Goal: Task Accomplishment & Management: Use online tool/utility

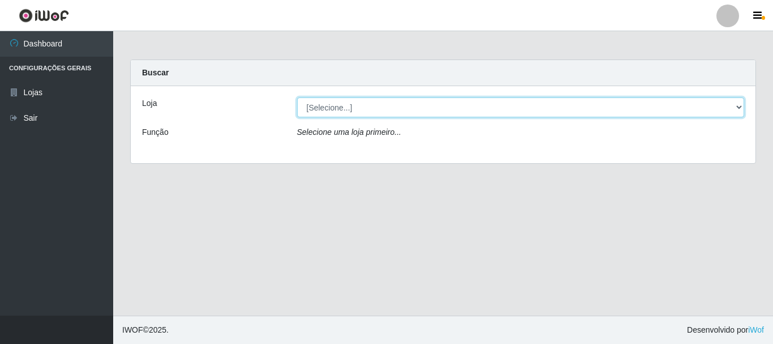
click at [741, 106] on select "[Selecione...] [GEOGRAPHIC_DATA] [GEOGRAPHIC_DATA]" at bounding box center [521, 107] width 448 height 20
select select "64"
click at [297, 97] on select "[Selecione...] [GEOGRAPHIC_DATA] [GEOGRAPHIC_DATA]" at bounding box center [521, 107] width 448 height 20
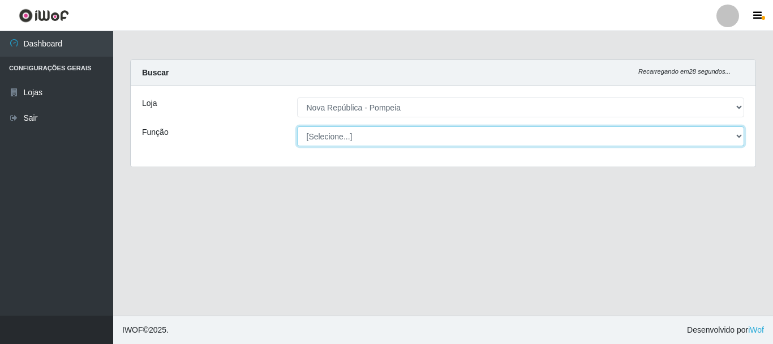
drag, startPoint x: 738, startPoint y: 139, endPoint x: 732, endPoint y: 137, distance: 5.9
click at [738, 138] on select "[Selecione...] Balconista Operador de Caixa Recepcionista Repositor" at bounding box center [521, 136] width 448 height 20
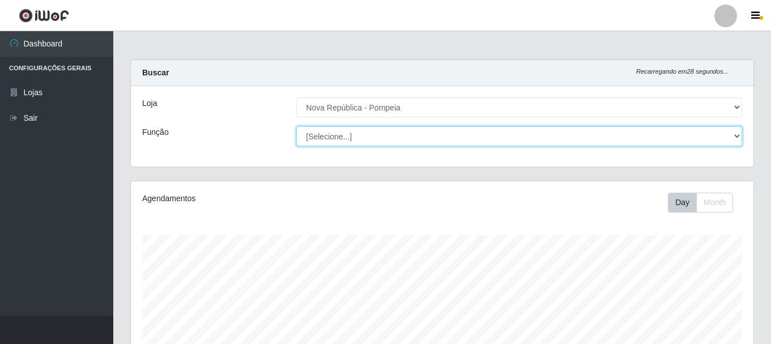
scroll to position [235, 622]
select select "22"
click at [296, 126] on select "[Selecione...] Balconista Operador de Caixa Recepcionista Repositor" at bounding box center [519, 136] width 446 height 20
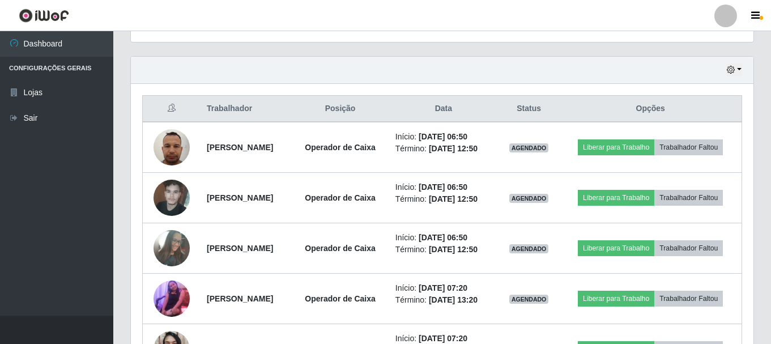
scroll to position [370, 0]
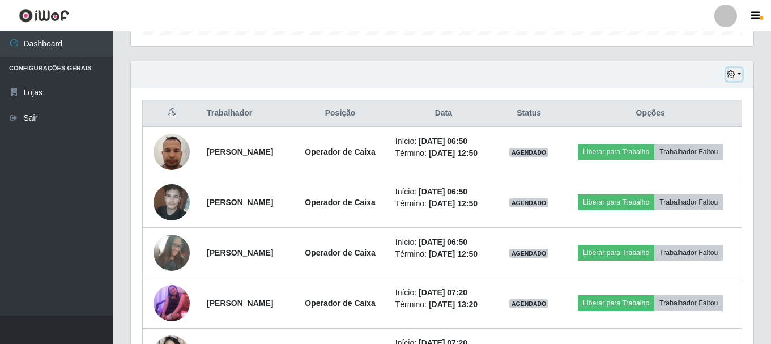
click at [739, 73] on button "button" at bounding box center [734, 74] width 16 height 13
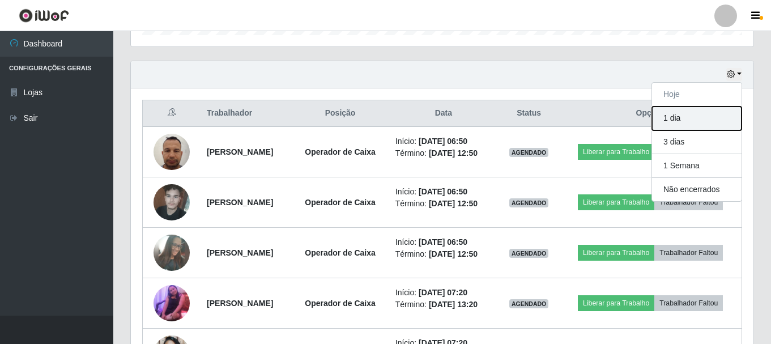
click at [683, 116] on button "1 dia" at bounding box center [696, 118] width 89 height 24
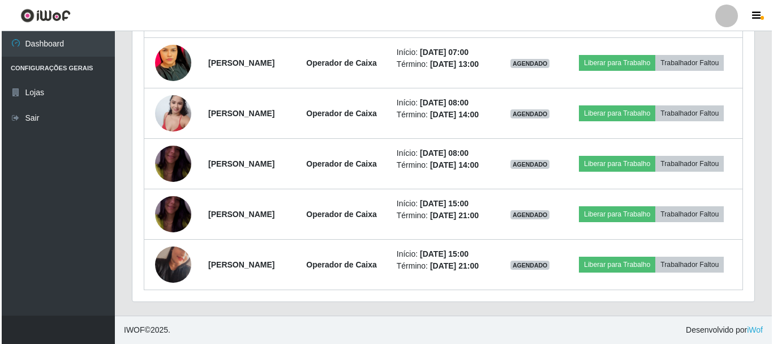
scroll to position [913, 0]
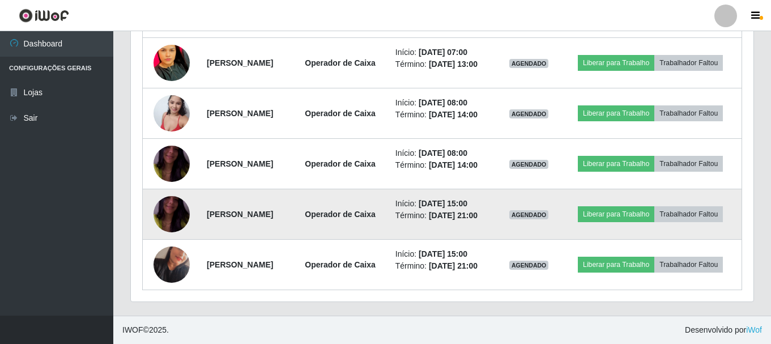
click at [175, 201] on img at bounding box center [171, 214] width 36 height 65
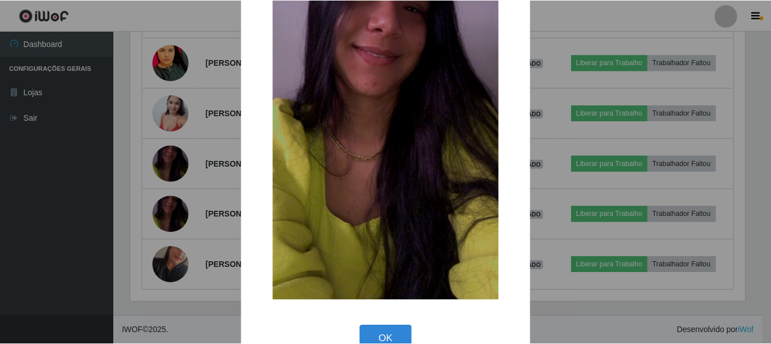
scroll to position [158, 0]
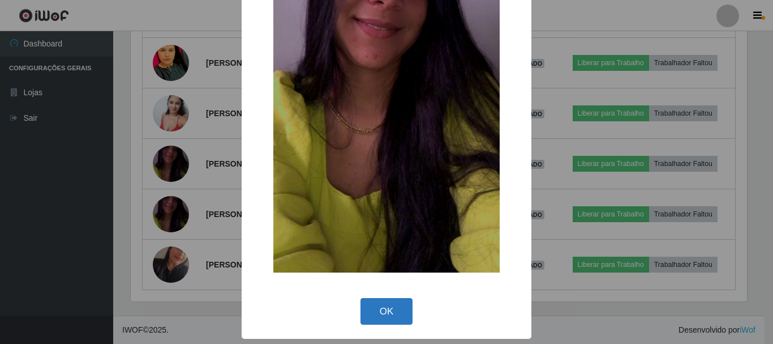
click at [390, 313] on button "OK" at bounding box center [387, 311] width 53 height 27
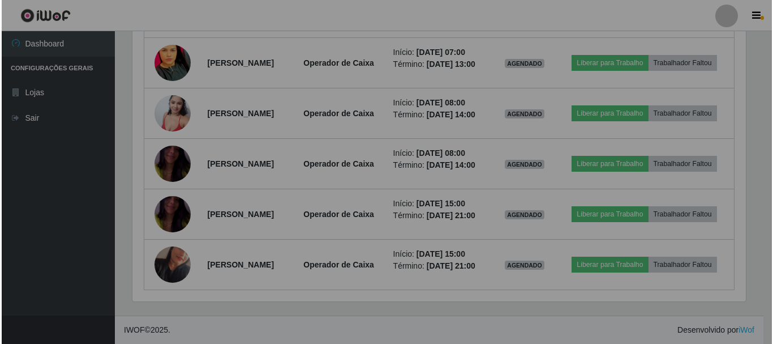
scroll to position [235, 622]
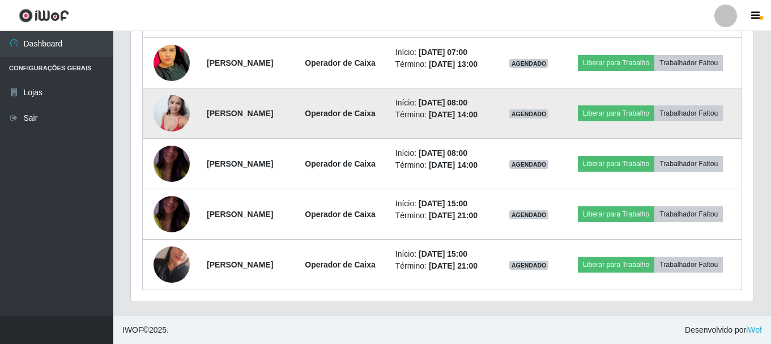
click at [156, 89] on img at bounding box center [171, 113] width 36 height 48
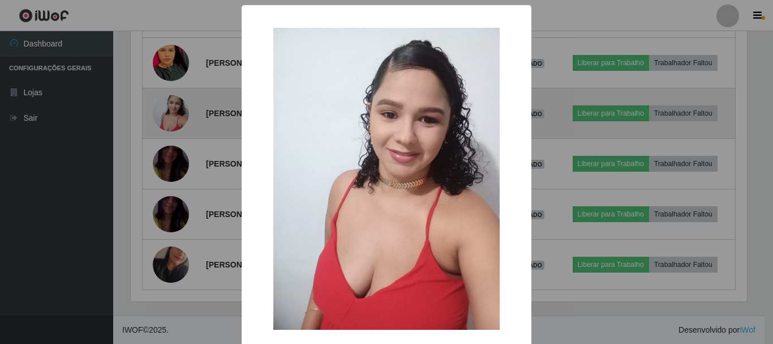
scroll to position [235, 617]
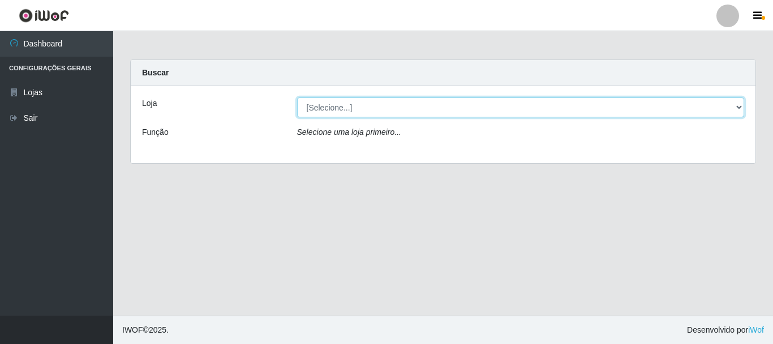
click at [740, 103] on select "[Selecione...] [GEOGRAPHIC_DATA] [GEOGRAPHIC_DATA]" at bounding box center [521, 107] width 448 height 20
select select "64"
click at [297, 97] on select "[Selecione...] [GEOGRAPHIC_DATA] [GEOGRAPHIC_DATA]" at bounding box center [521, 107] width 448 height 20
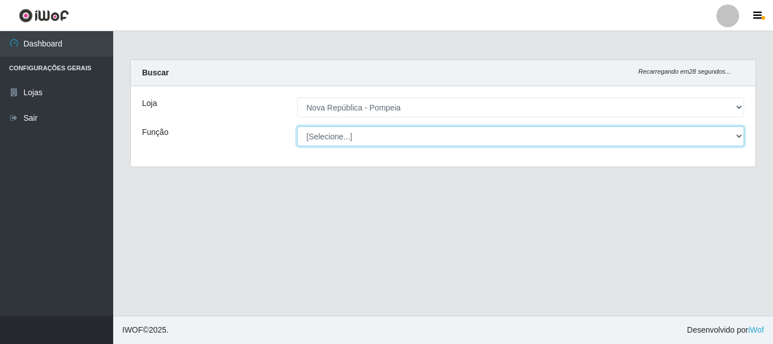
click at [741, 136] on select "[Selecione...] Balconista Operador de Caixa Recepcionista Repositor" at bounding box center [521, 136] width 448 height 20
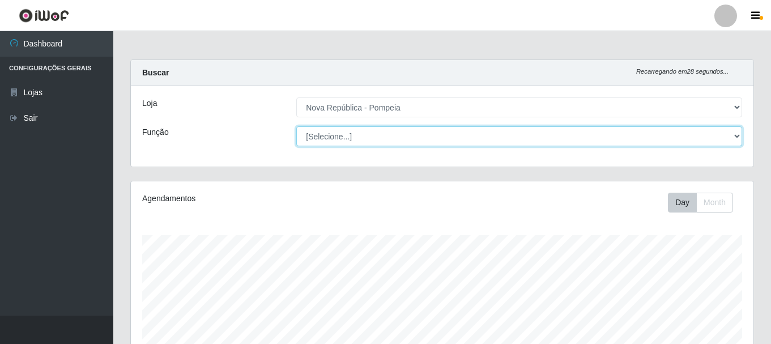
scroll to position [235, 622]
select select "22"
click at [296, 126] on select "[Selecione...] Balconista Operador de Caixa Recepcionista Repositor" at bounding box center [519, 136] width 446 height 20
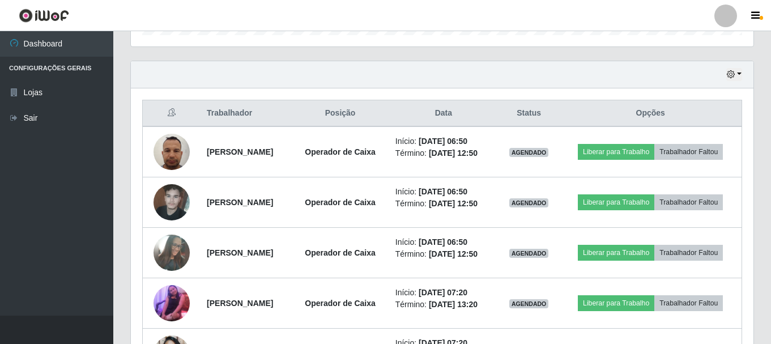
scroll to position [373, 0]
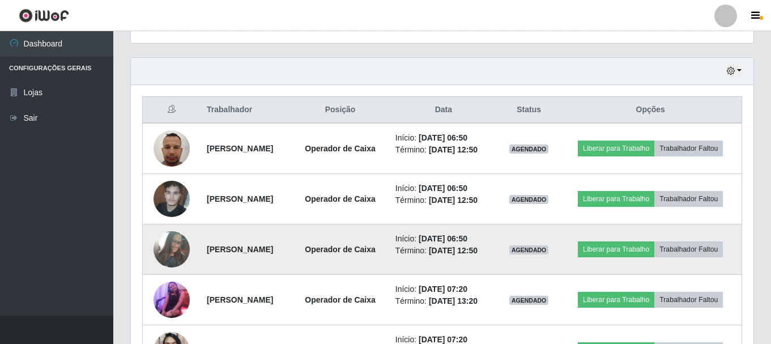
click at [161, 267] on img at bounding box center [171, 249] width 36 height 49
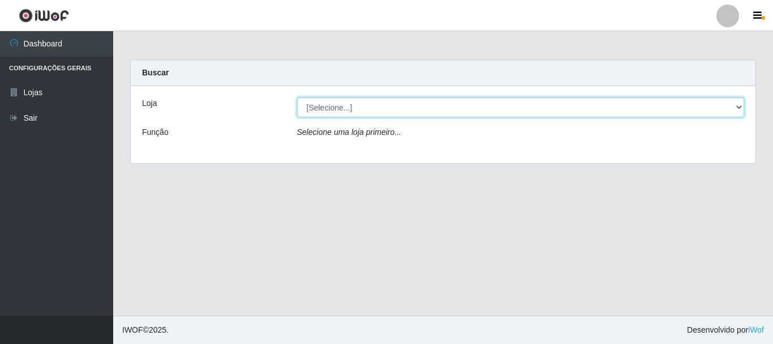
click at [738, 102] on select "[Selecione...] [GEOGRAPHIC_DATA] [GEOGRAPHIC_DATA]" at bounding box center [521, 107] width 448 height 20
select select "64"
click at [297, 97] on select "[Selecione...] [GEOGRAPHIC_DATA] [GEOGRAPHIC_DATA]" at bounding box center [521, 107] width 448 height 20
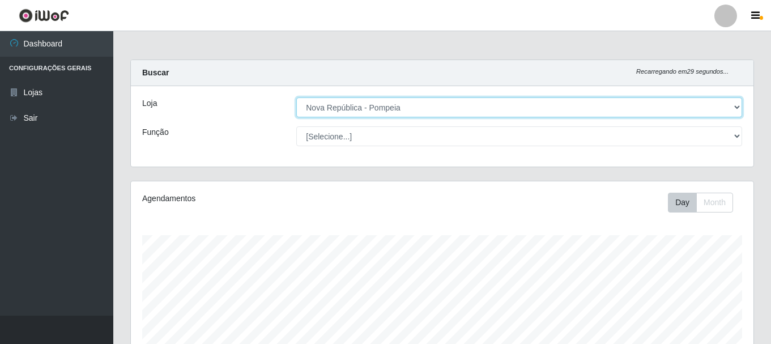
scroll to position [235, 622]
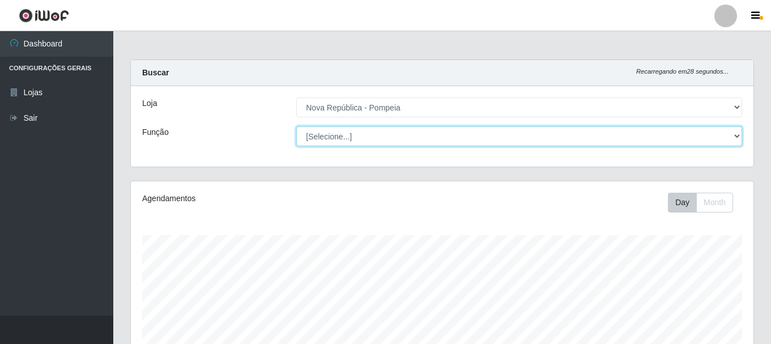
click at [738, 133] on select "[Selecione...] Balconista Operador de Caixa Recepcionista Repositor" at bounding box center [519, 136] width 446 height 20
select select "22"
click at [296, 126] on select "[Selecione...] Balconista Operador de Caixa Recepcionista Repositor" at bounding box center [519, 136] width 446 height 20
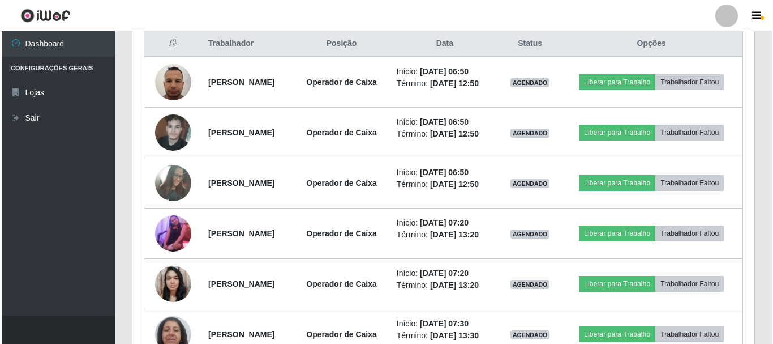
scroll to position [435, 0]
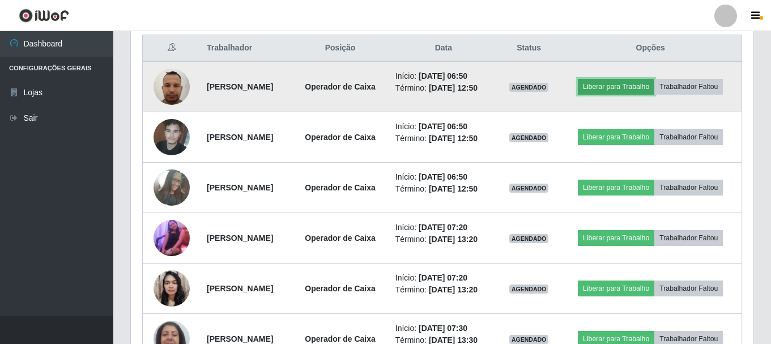
click at [654, 81] on button "Liberar para Trabalho" at bounding box center [616, 87] width 76 height 16
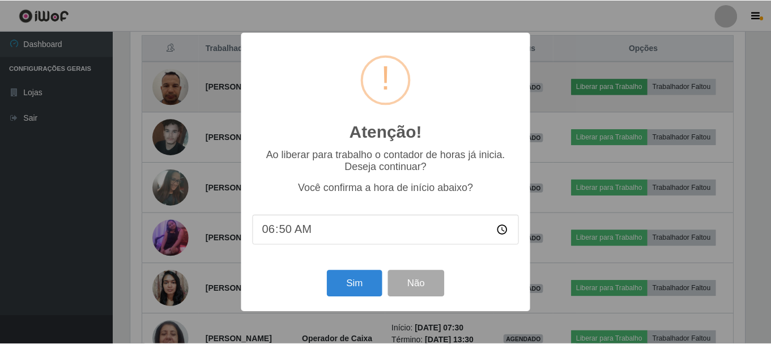
scroll to position [235, 617]
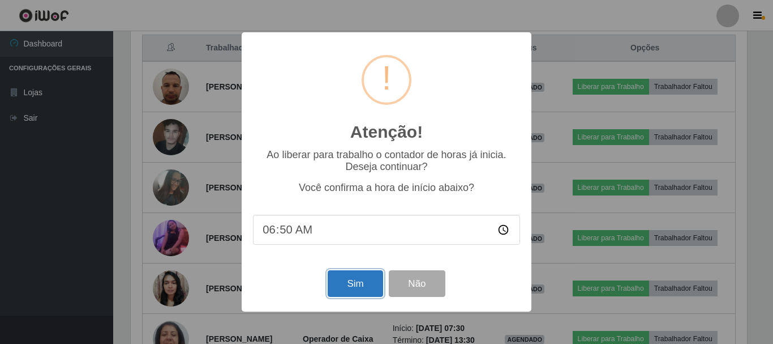
click at [374, 272] on button "Sim" at bounding box center [355, 283] width 55 height 27
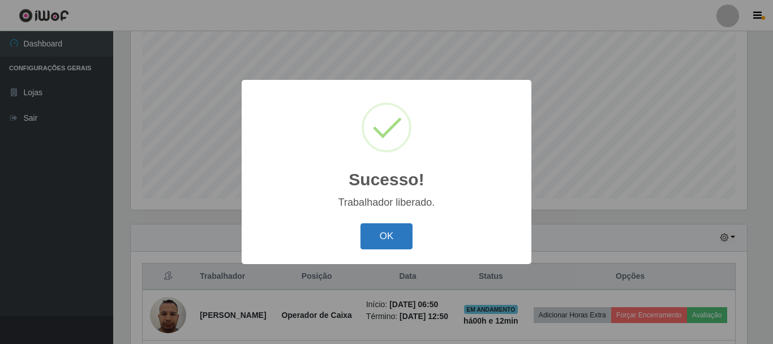
click at [405, 238] on button "OK" at bounding box center [387, 236] width 53 height 27
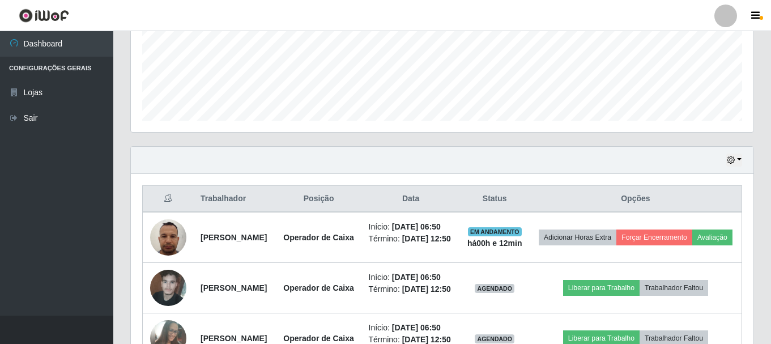
scroll to position [346, 0]
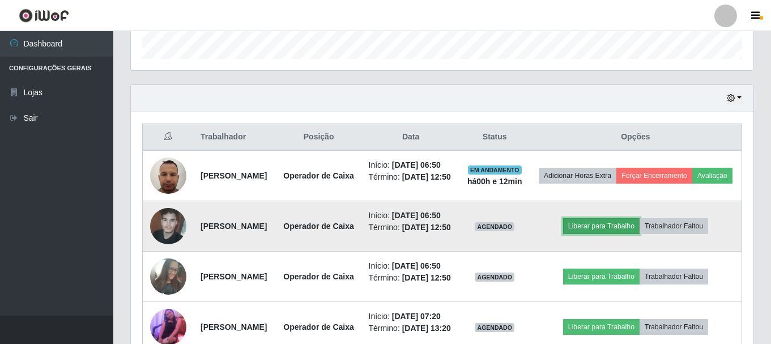
click at [605, 234] on button "Liberar para Trabalho" at bounding box center [601, 226] width 76 height 16
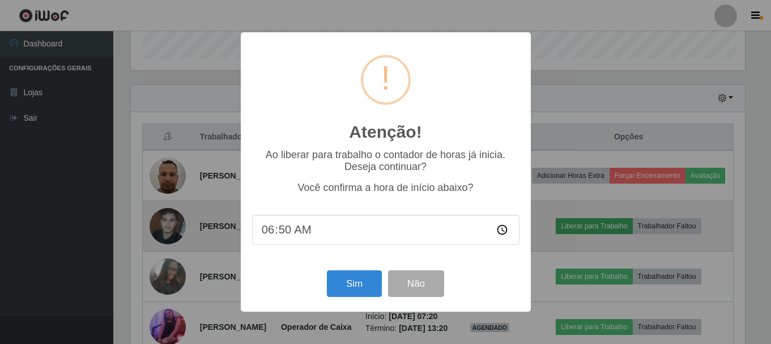
scroll to position [235, 617]
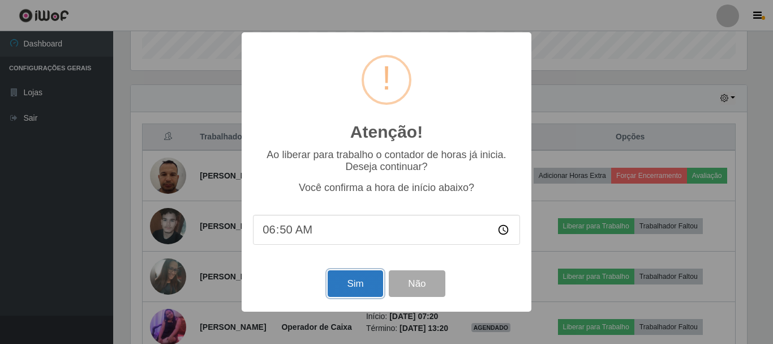
click at [345, 283] on button "Sim" at bounding box center [355, 283] width 55 height 27
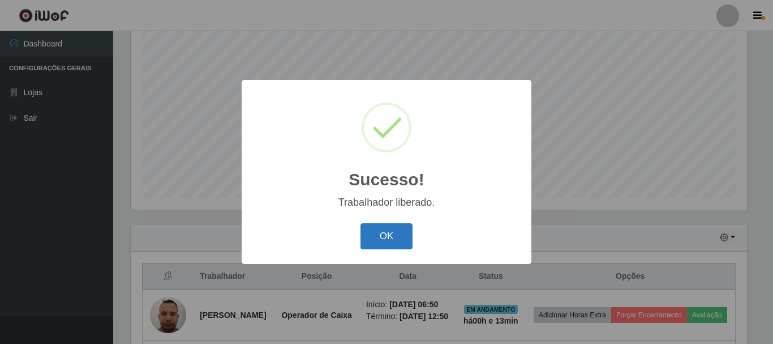
click at [393, 233] on button "OK" at bounding box center [387, 236] width 53 height 27
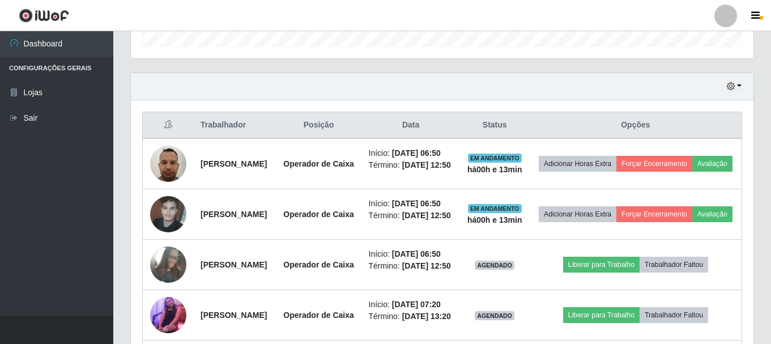
scroll to position [435, 0]
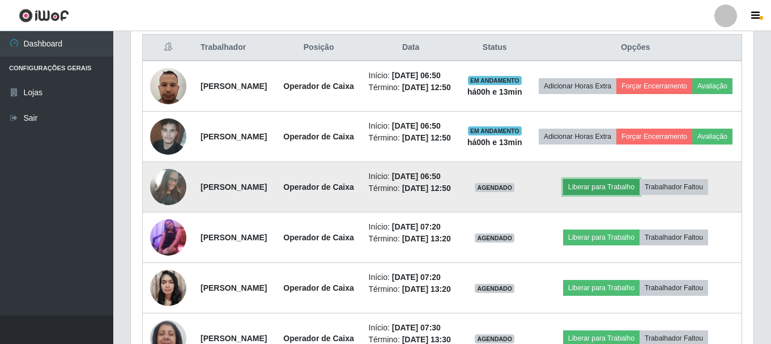
click at [616, 195] on button "Liberar para Trabalho" at bounding box center [601, 187] width 76 height 16
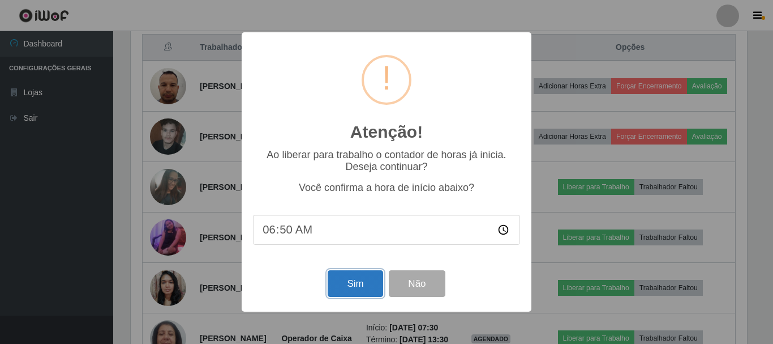
click at [357, 279] on button "Sim" at bounding box center [355, 283] width 55 height 27
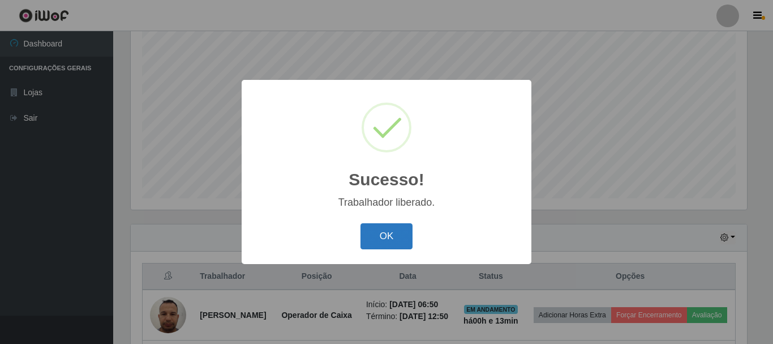
click at [394, 241] on button "OK" at bounding box center [387, 236] width 53 height 27
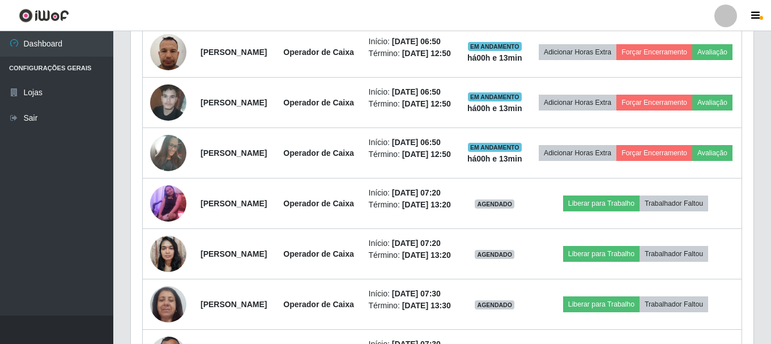
scroll to position [470, 0]
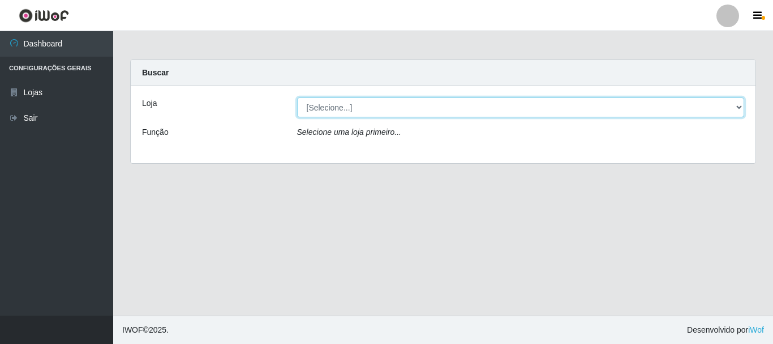
click at [409, 108] on select "[Selecione...] [GEOGRAPHIC_DATA] [GEOGRAPHIC_DATA]" at bounding box center [521, 107] width 448 height 20
select select "64"
click at [297, 97] on select "[Selecione...] [GEOGRAPHIC_DATA] [GEOGRAPHIC_DATA]" at bounding box center [521, 107] width 448 height 20
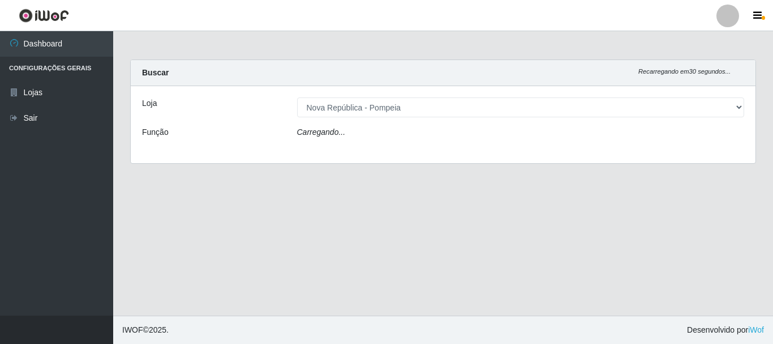
click at [408, 134] on div "Carregando..." at bounding box center [521, 134] width 465 height 16
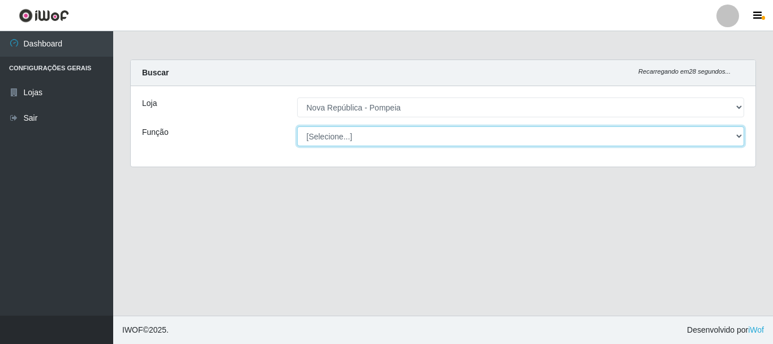
click at [398, 133] on select "[Selecione...] Balconista Operador de Caixa Recepcionista Repositor" at bounding box center [521, 136] width 448 height 20
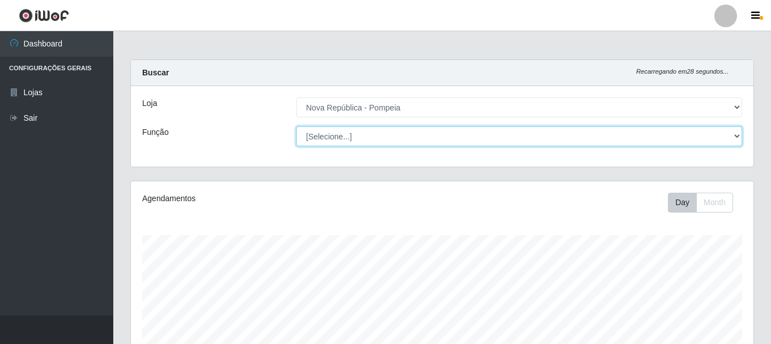
scroll to position [235, 622]
select select "22"
click at [296, 126] on select "[Selecione...] Balconista Operador de Caixa Recepcionista Repositor" at bounding box center [519, 136] width 446 height 20
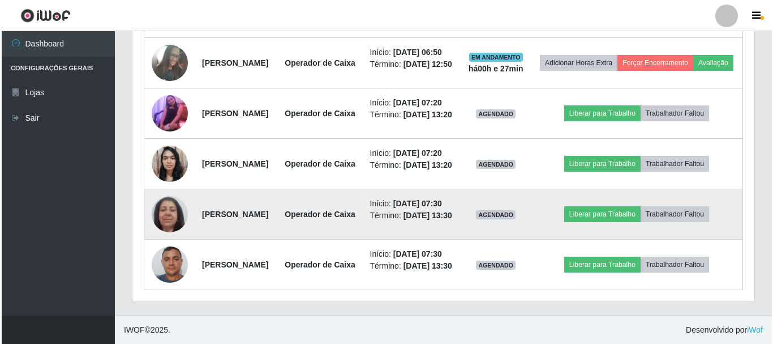
scroll to position [623, 0]
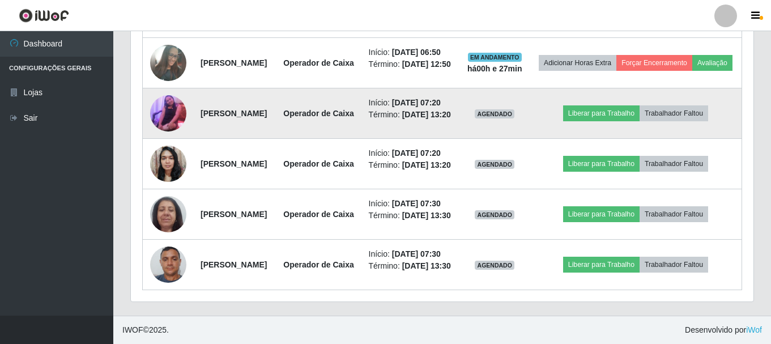
click at [166, 120] on img at bounding box center [168, 113] width 36 height 72
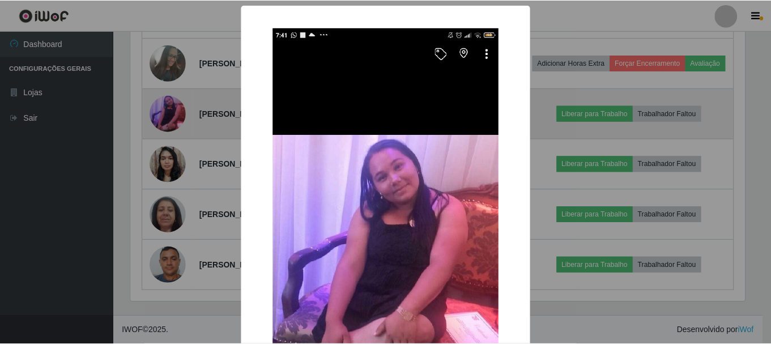
scroll to position [235, 617]
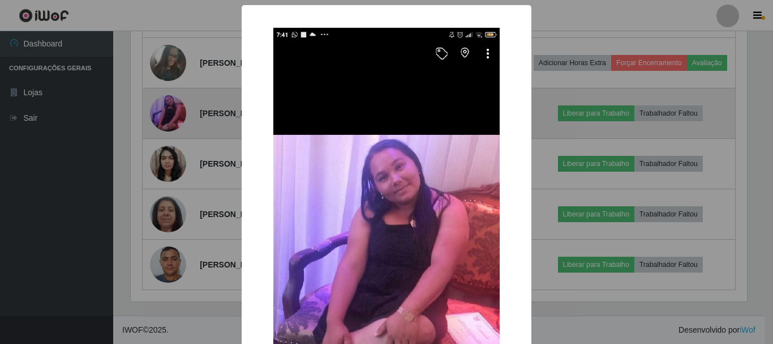
click at [166, 120] on div "× OK Cancel" at bounding box center [386, 172] width 773 height 344
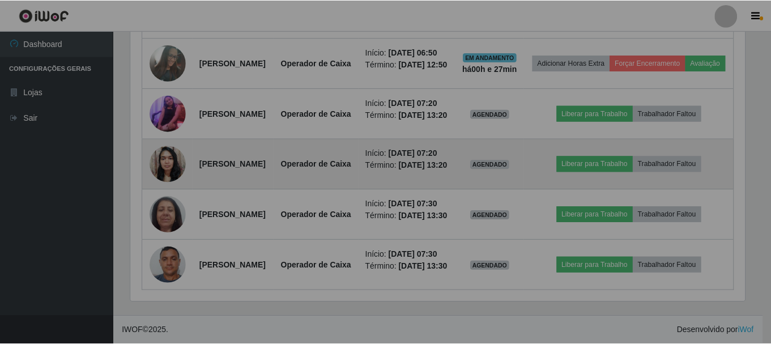
scroll to position [235, 622]
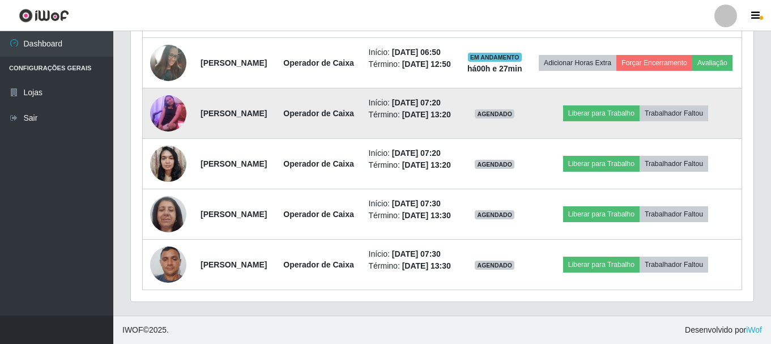
click at [168, 129] on img at bounding box center [168, 113] width 36 height 72
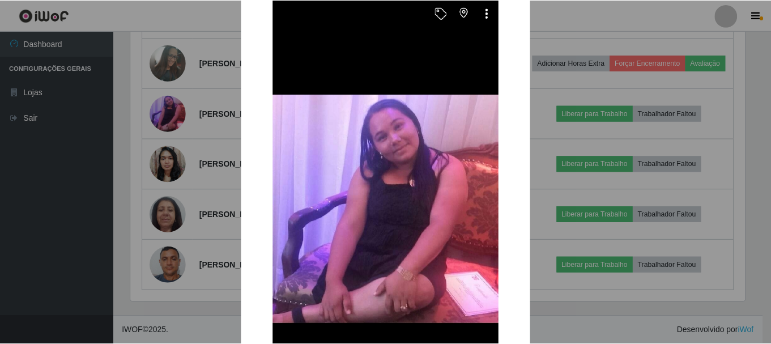
scroll to position [57, 0]
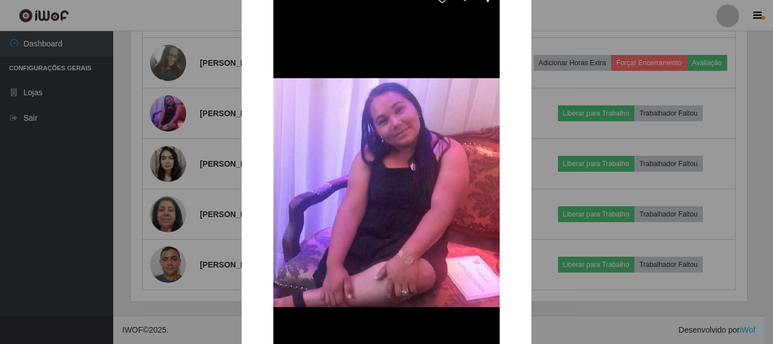
click at [159, 197] on div "× OK Cancel" at bounding box center [386, 172] width 773 height 344
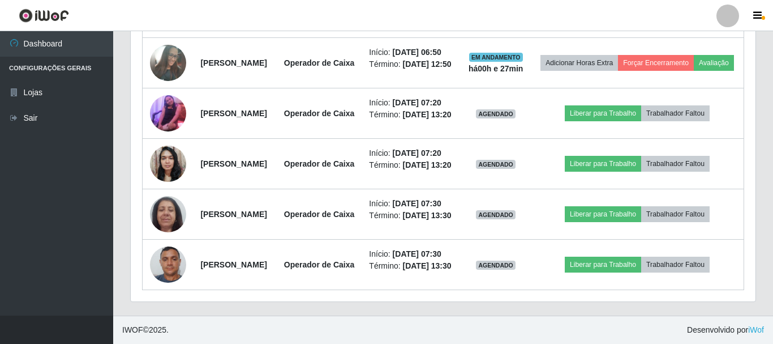
scroll to position [235, 622]
click at [159, 187] on img at bounding box center [168, 163] width 36 height 48
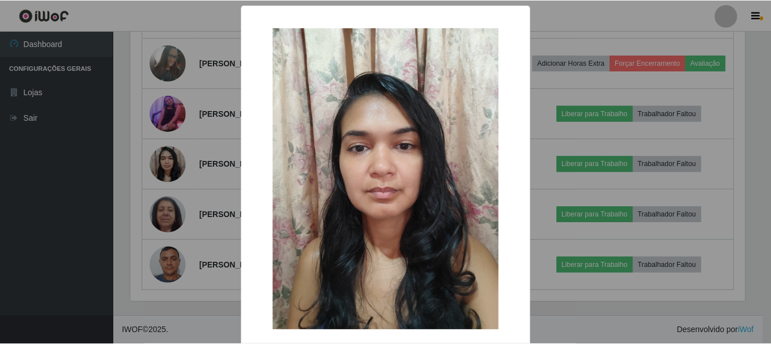
scroll to position [235, 617]
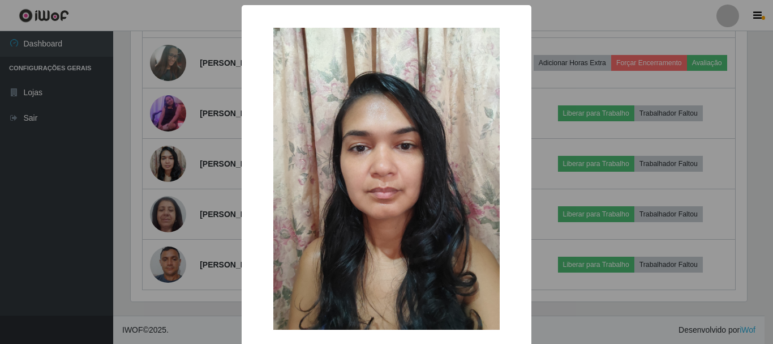
click at [208, 138] on div "× OK Cancel" at bounding box center [386, 172] width 773 height 344
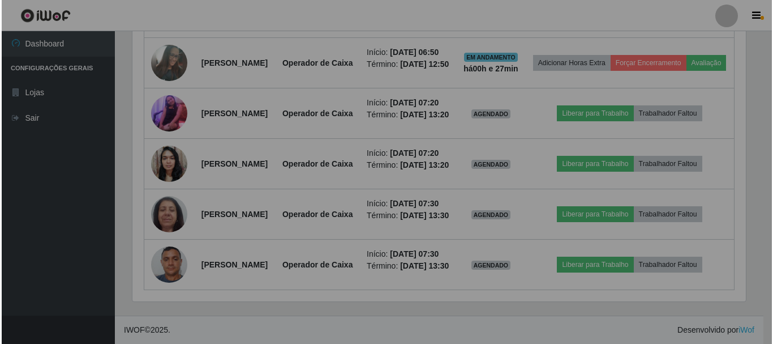
scroll to position [235, 622]
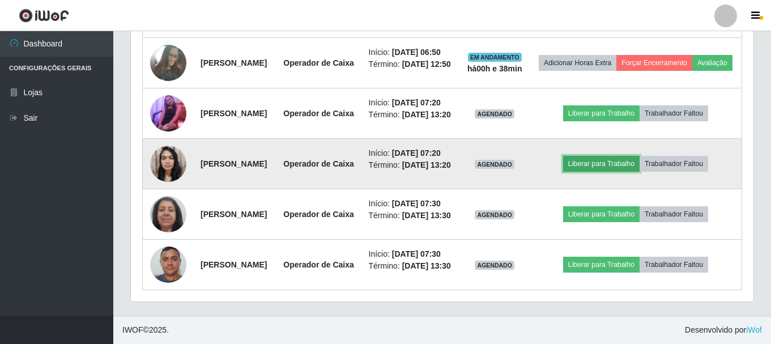
click at [629, 172] on button "Liberar para Trabalho" at bounding box center [601, 164] width 76 height 16
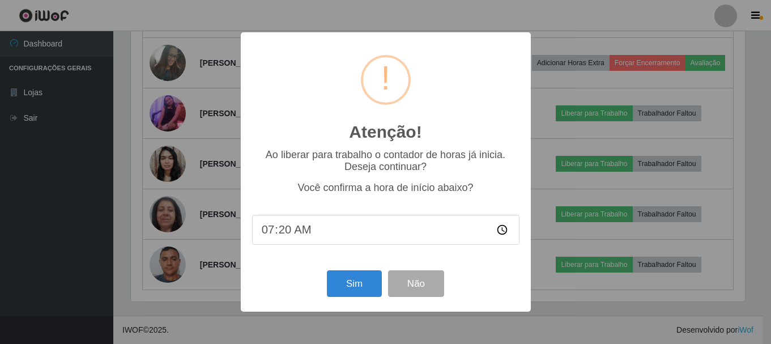
scroll to position [235, 617]
click at [347, 284] on button "Sim" at bounding box center [355, 283] width 55 height 27
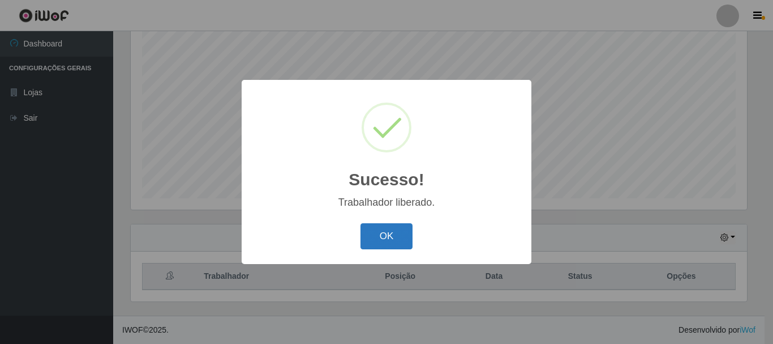
click at [378, 242] on button "OK" at bounding box center [387, 236] width 53 height 27
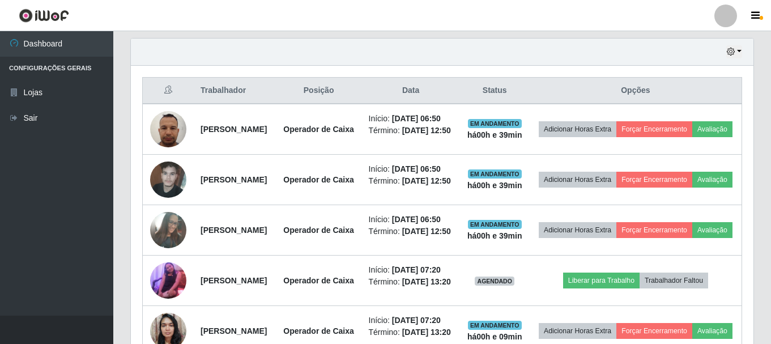
scroll to position [368, 0]
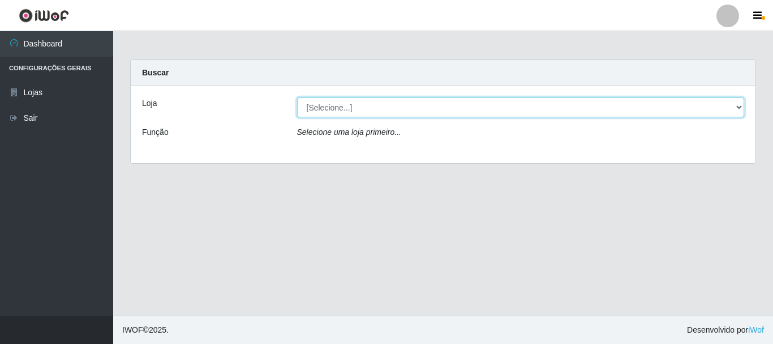
click at [743, 105] on select "[Selecione...] [GEOGRAPHIC_DATA] [GEOGRAPHIC_DATA]" at bounding box center [521, 107] width 448 height 20
select select "64"
click at [297, 97] on select "[Selecione...] [GEOGRAPHIC_DATA] [GEOGRAPHIC_DATA]" at bounding box center [521, 107] width 448 height 20
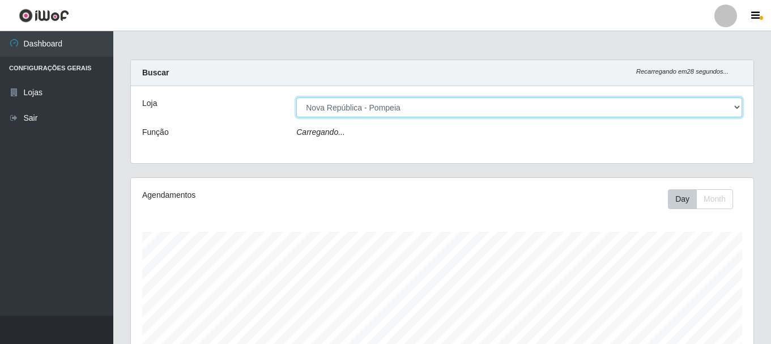
scroll to position [235, 622]
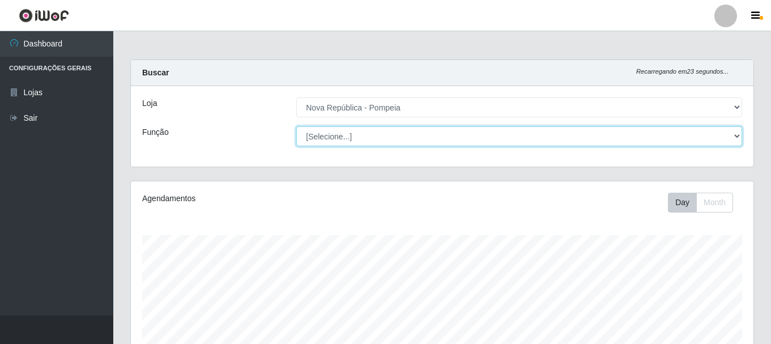
click at [738, 138] on select "[Selecione...] Balconista Operador de Caixa Recepcionista Repositor" at bounding box center [519, 136] width 446 height 20
select select "22"
click at [296, 126] on select "[Selecione...] Balconista Operador de Caixa Recepcionista Repositor" at bounding box center [519, 136] width 446 height 20
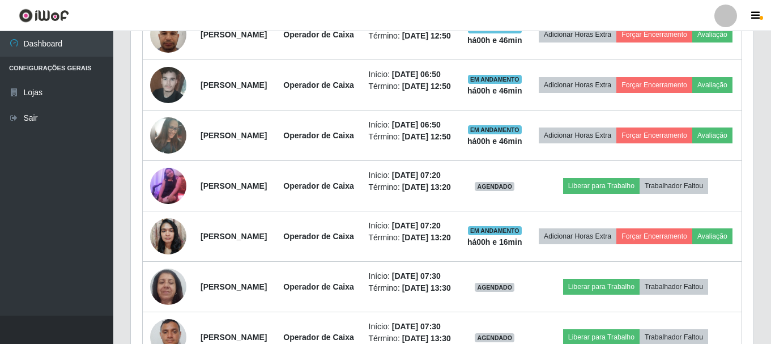
scroll to position [518, 0]
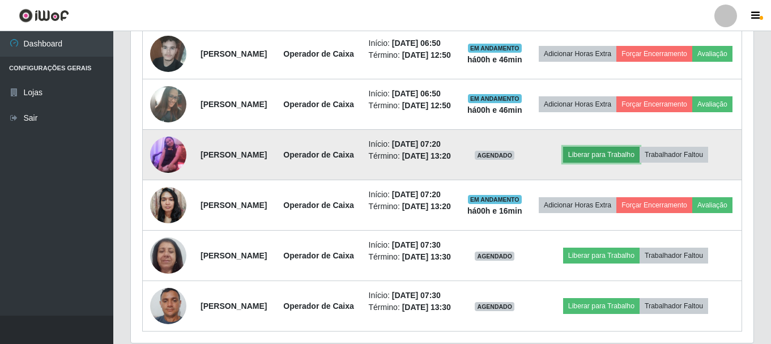
click at [619, 163] on button "Liberar para Trabalho" at bounding box center [601, 155] width 76 height 16
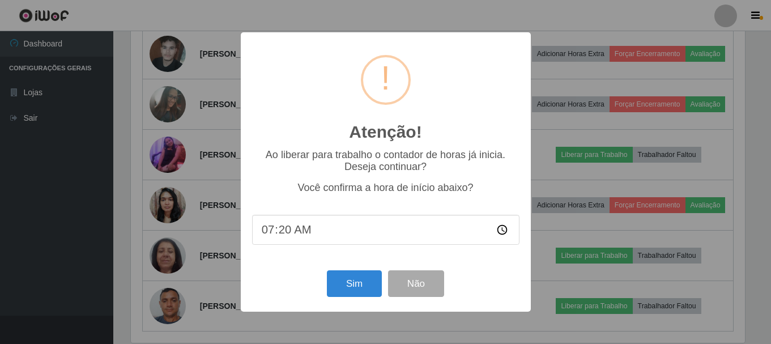
scroll to position [235, 617]
click at [289, 243] on input "07:20" at bounding box center [386, 230] width 267 height 30
click at [289, 238] on input "07:20" at bounding box center [386, 230] width 267 height 30
type input "07:36"
click at [347, 292] on button "Sim" at bounding box center [355, 283] width 55 height 27
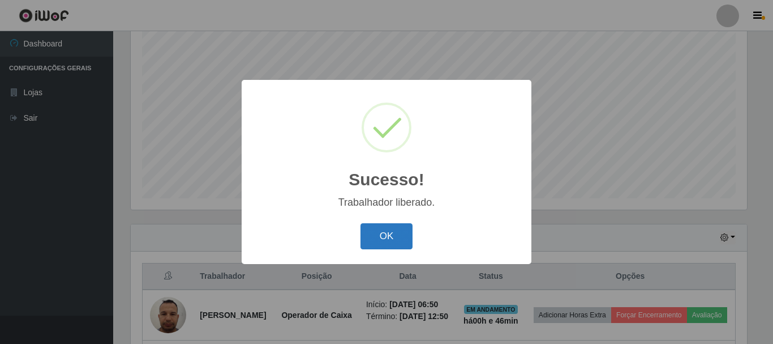
click at [407, 234] on button "OK" at bounding box center [387, 236] width 53 height 27
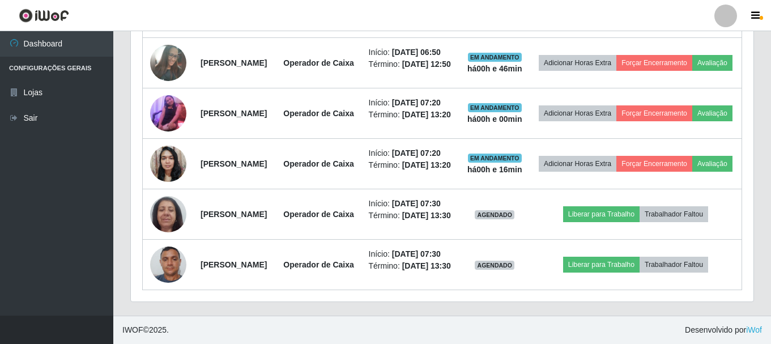
scroll to position [702, 0]
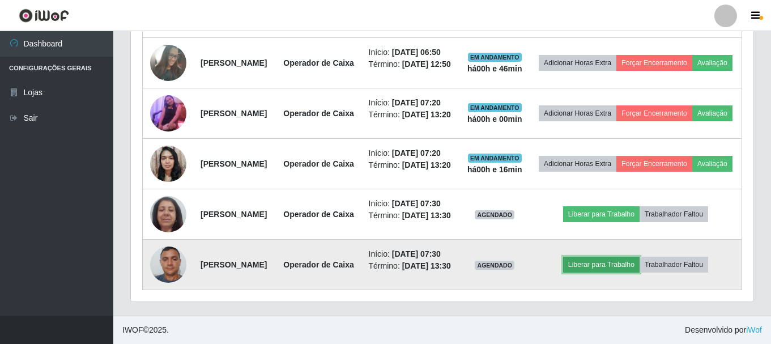
click at [601, 257] on button "Liberar para Trabalho" at bounding box center [601, 265] width 76 height 16
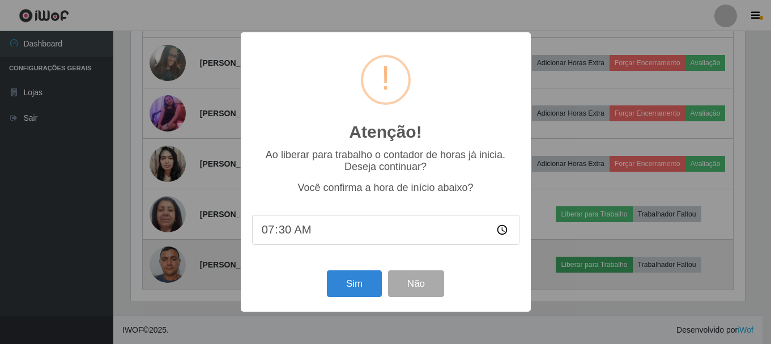
scroll to position [235, 617]
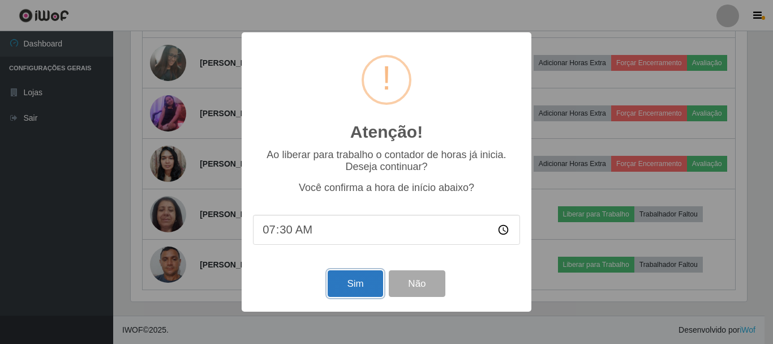
click at [353, 285] on button "Sim" at bounding box center [355, 283] width 55 height 27
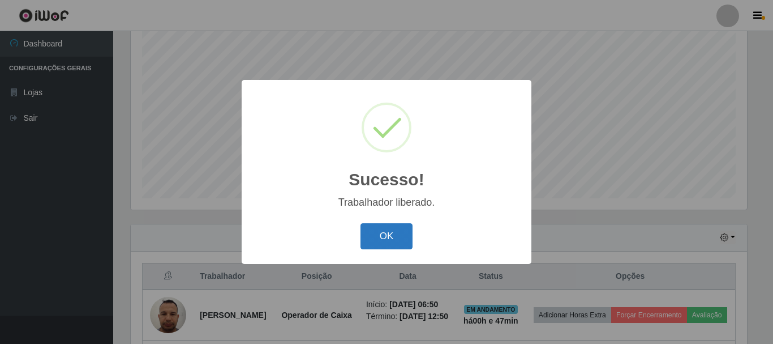
click at [380, 244] on button "OK" at bounding box center [387, 236] width 53 height 27
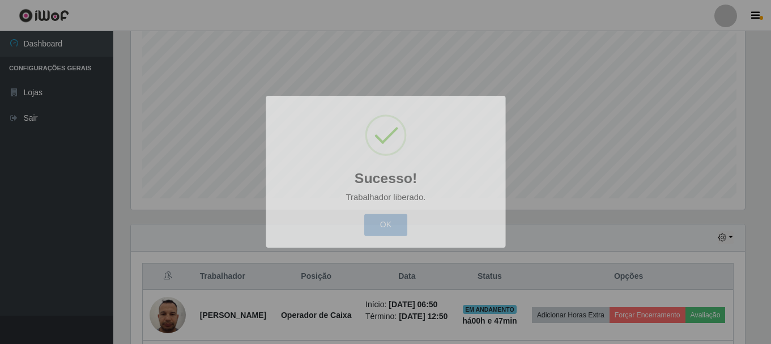
scroll to position [235, 622]
